Goal: Task Accomplishment & Management: Manage account settings

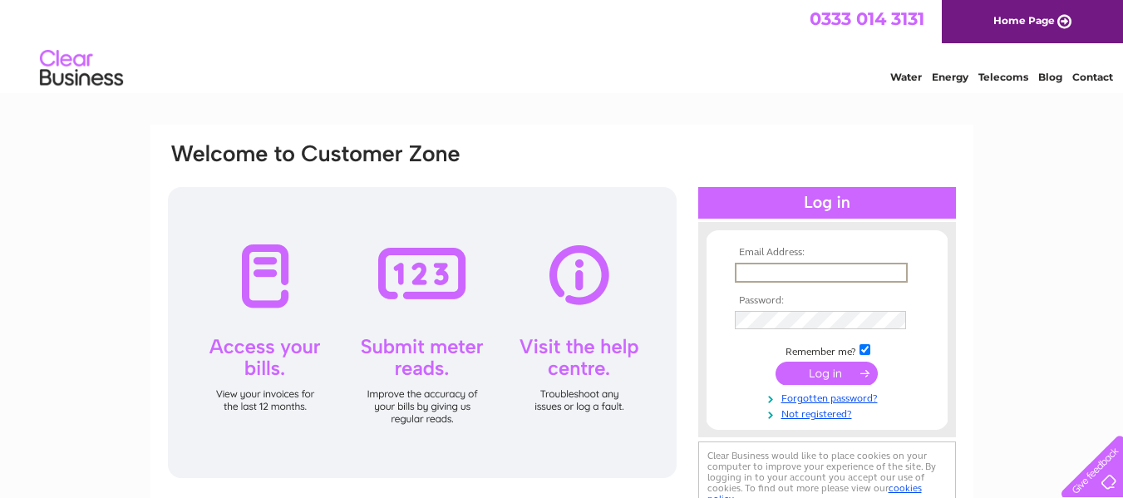
type input "amlatham1@outlook.com"
click at [858, 376] on input "submit" at bounding box center [827, 373] width 102 height 23
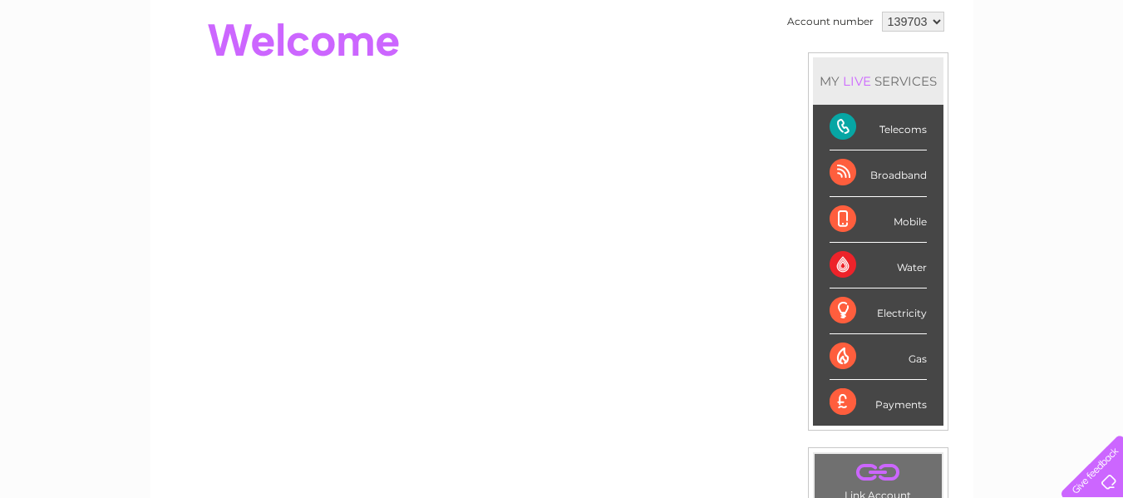
scroll to position [200, 0]
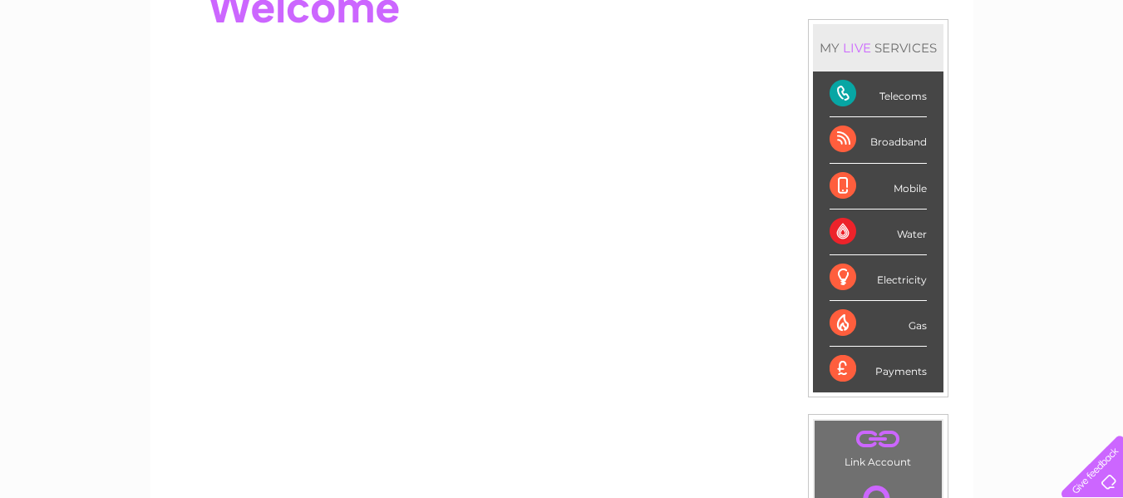
click at [995, 277] on div "My Clear Business Login Details My Details My Preferences Link Account My Accou…" at bounding box center [561, 392] width 1123 height 935
click at [857, 87] on div "Telecoms" at bounding box center [878, 95] width 97 height 46
click at [903, 98] on div "Telecoms" at bounding box center [878, 95] width 97 height 46
click at [835, 89] on div "Telecoms" at bounding box center [878, 95] width 97 height 46
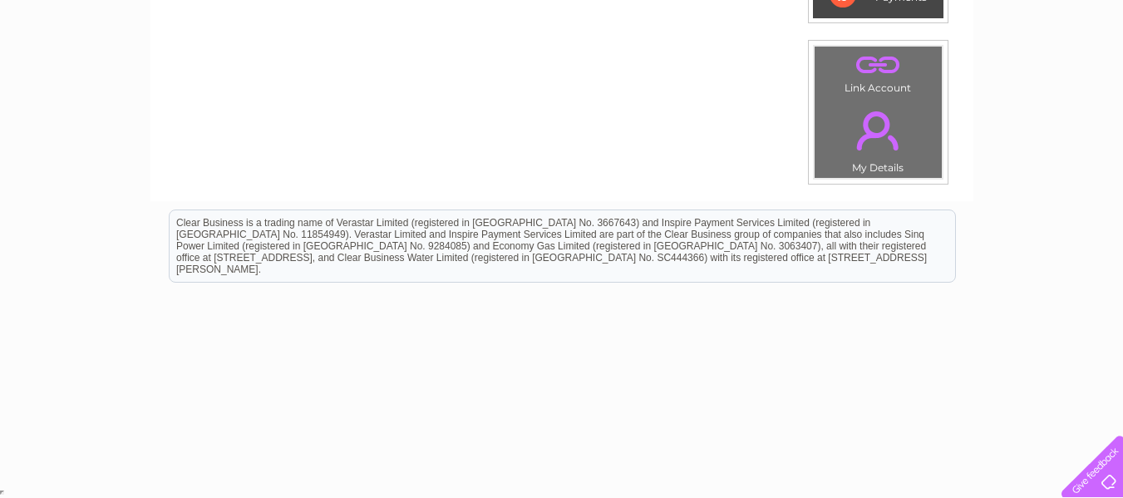
scroll to position [138, 0]
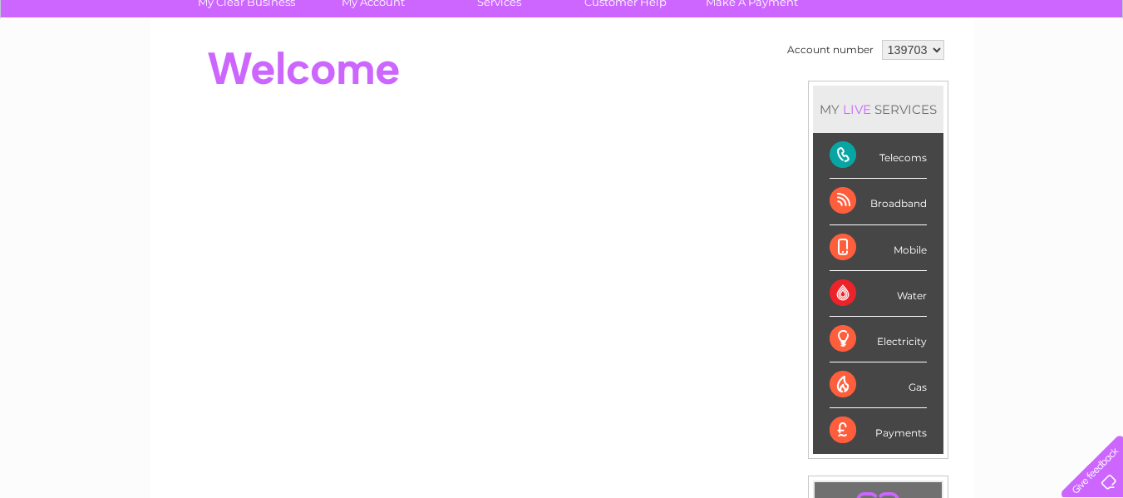
click at [894, 159] on div "Telecoms" at bounding box center [878, 156] width 97 height 46
drag, startPoint x: 893, startPoint y: 159, endPoint x: 864, endPoint y: 150, distance: 30.5
click at [864, 150] on div "Telecoms" at bounding box center [878, 156] width 97 height 46
click at [864, 151] on div "Telecoms" at bounding box center [878, 156] width 97 height 46
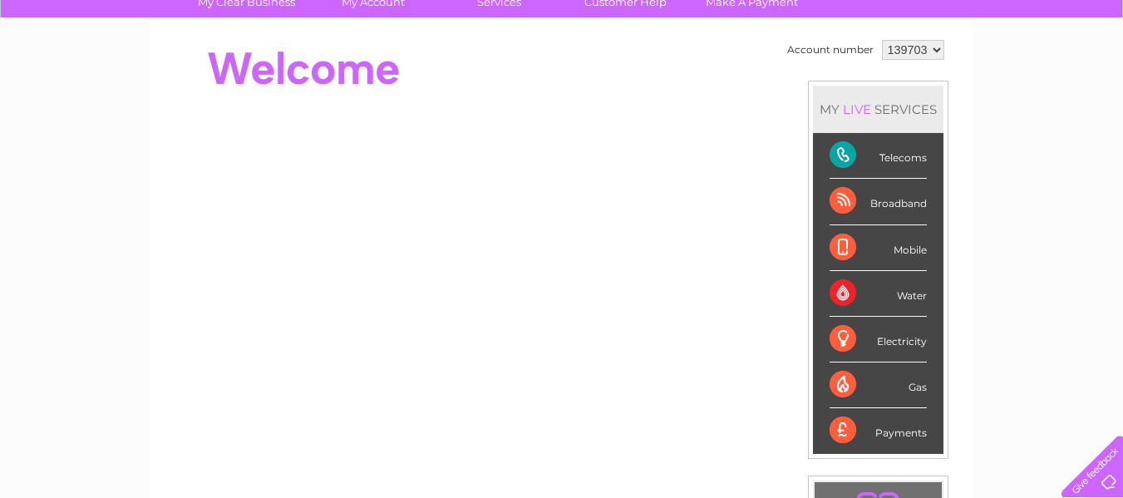
click at [892, 160] on div "Telecoms" at bounding box center [878, 156] width 97 height 46
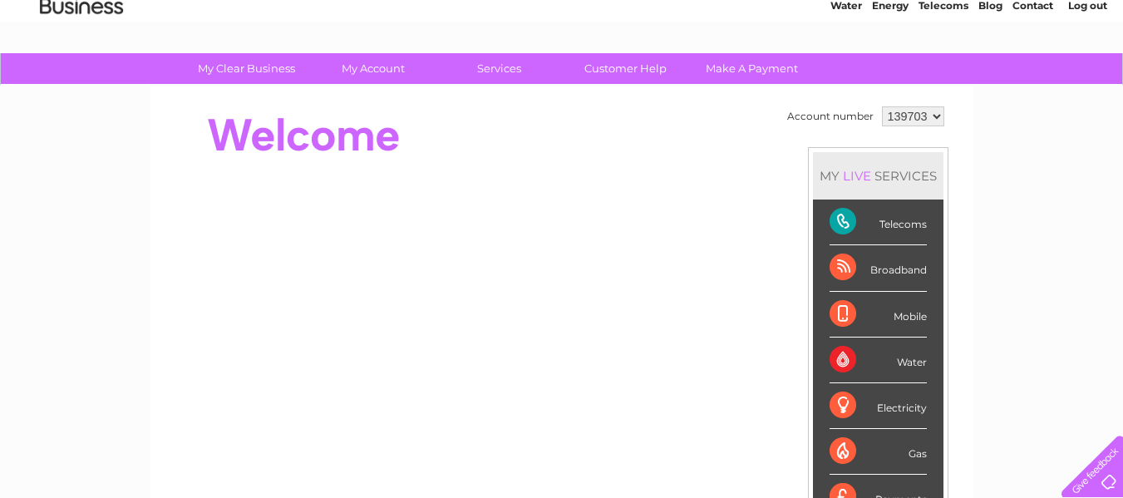
scroll to position [38, 0]
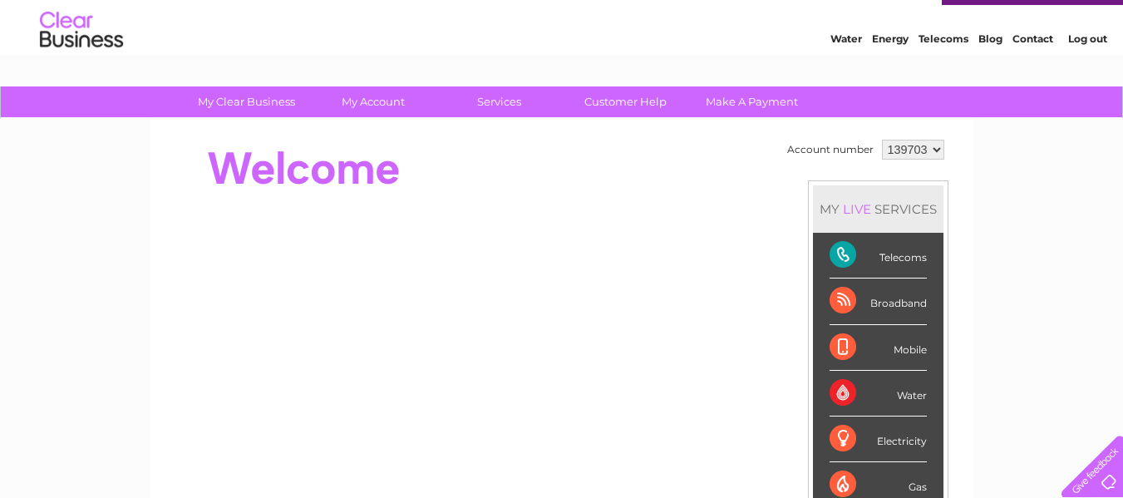
drag, startPoint x: 452, startPoint y: 151, endPoint x: 438, endPoint y: 151, distance: 13.3
click at [438, 151] on div at bounding box center [468, 169] width 605 height 67
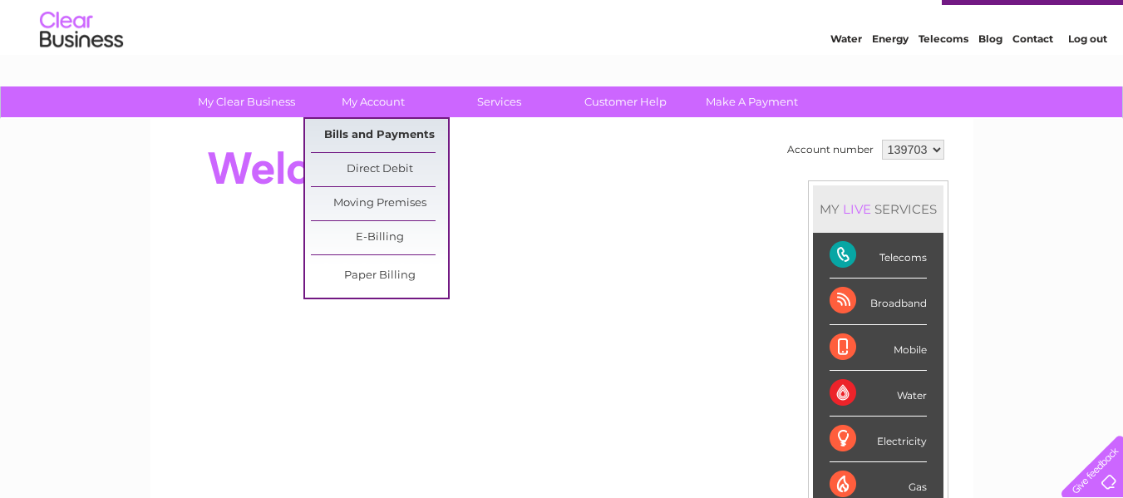
click at [376, 133] on link "Bills and Payments" at bounding box center [379, 135] width 137 height 33
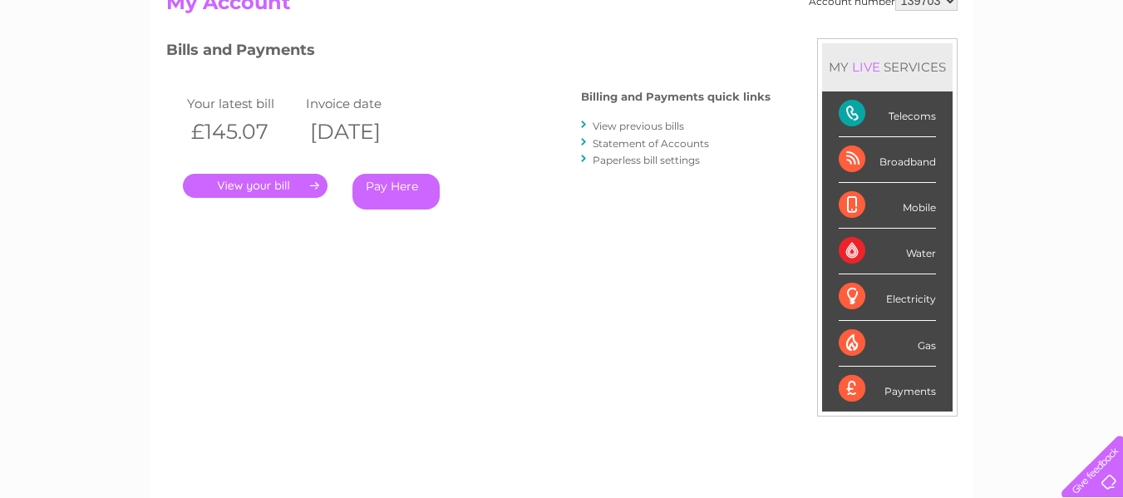
scroll to position [166, 0]
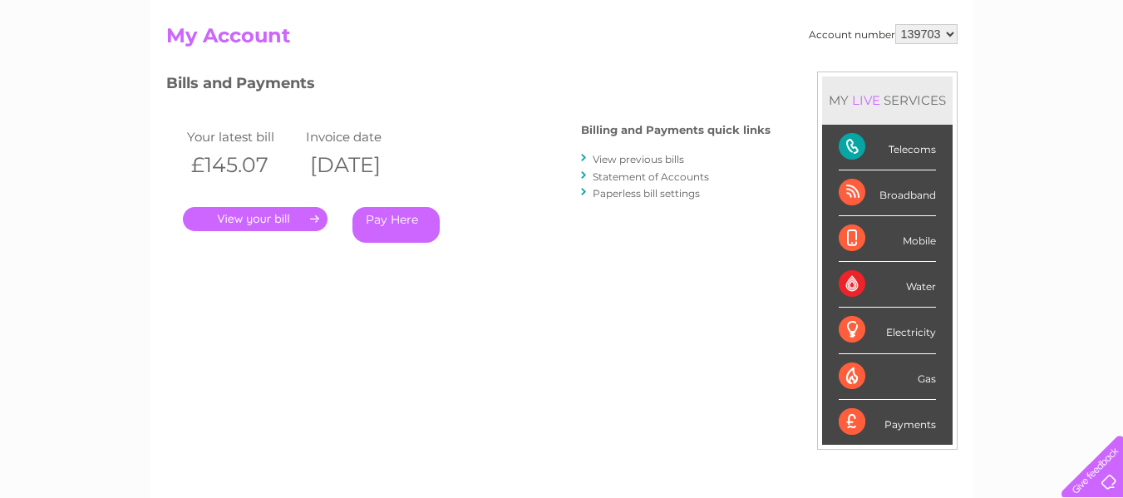
click at [316, 218] on link "." at bounding box center [255, 219] width 145 height 24
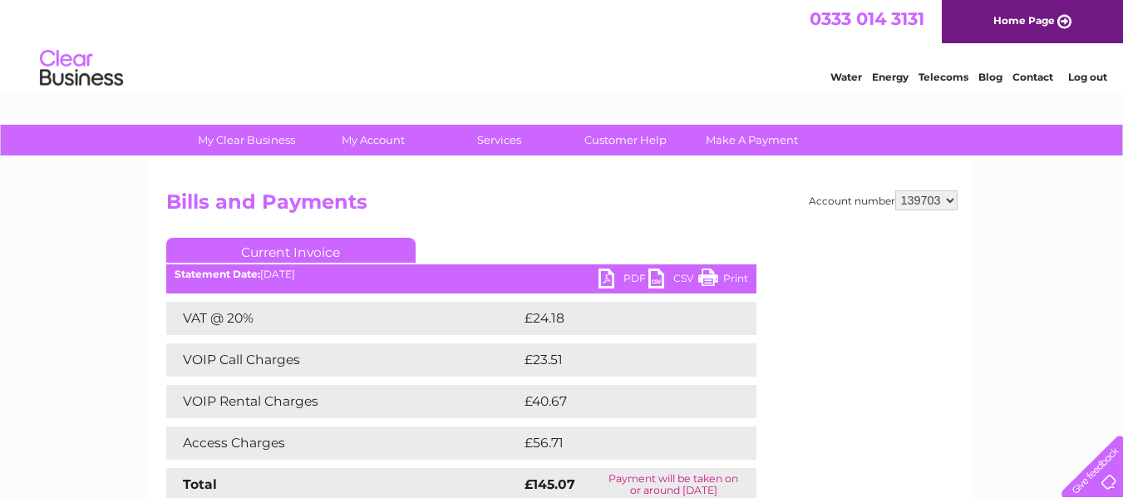
scroll to position [33, 0]
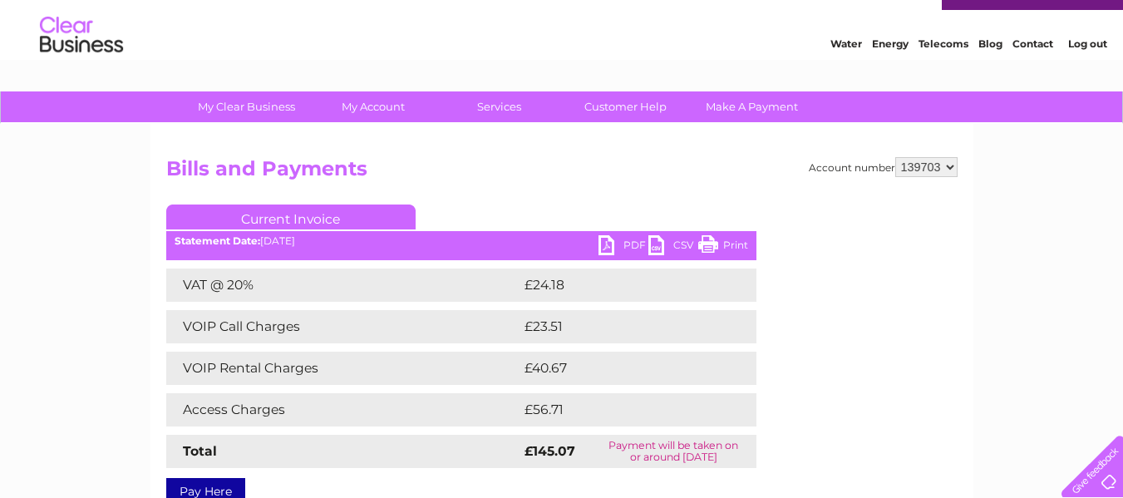
click at [427, 398] on td "Access Charges" at bounding box center [343, 409] width 354 height 33
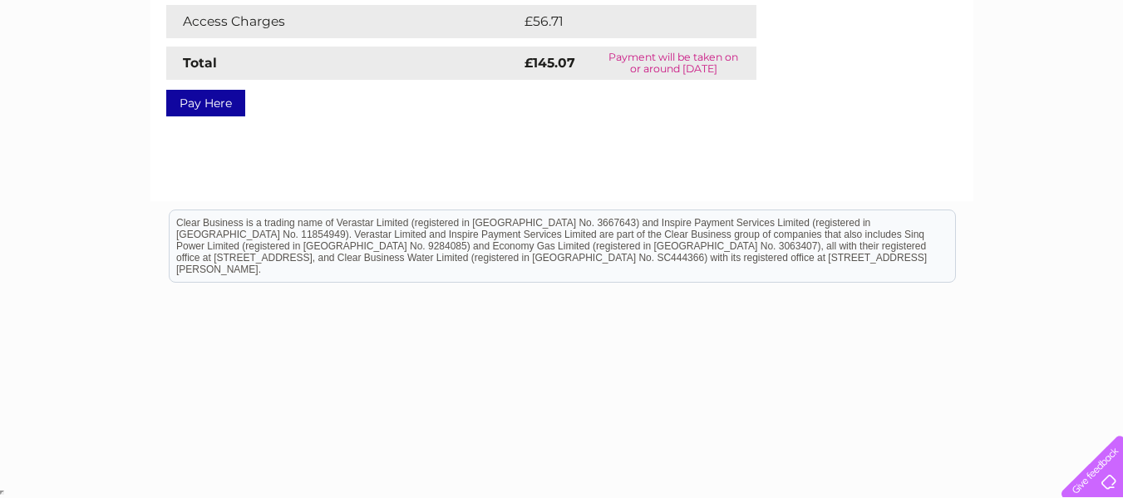
scroll to position [0, 0]
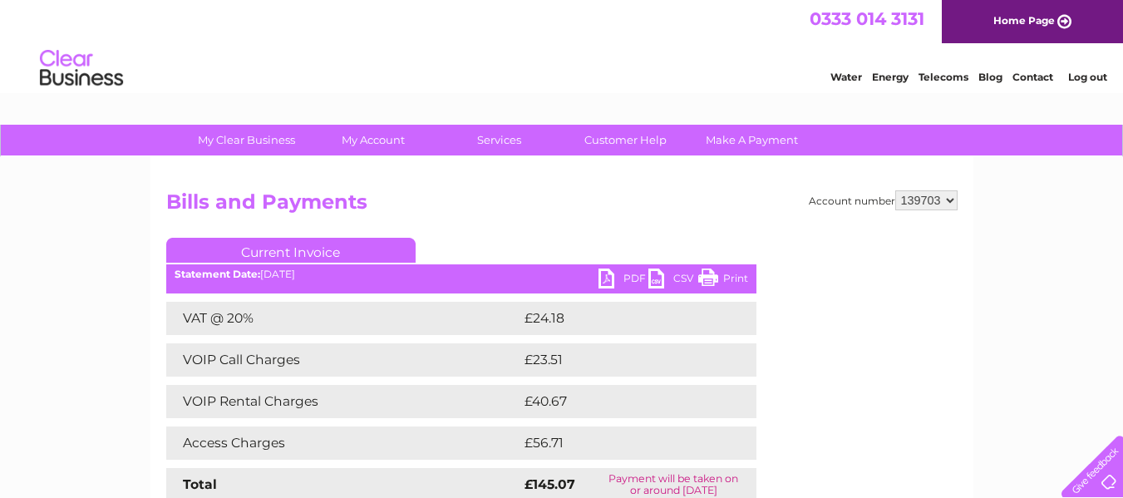
click at [542, 186] on div "Account number 139703 Bills and Payments Current Invoice PDF CSV Print VAT @ 20%" at bounding box center [562, 390] width 823 height 466
click at [638, 142] on link "Customer Help" at bounding box center [625, 140] width 137 height 31
